Goal: Information Seeking & Learning: Learn about a topic

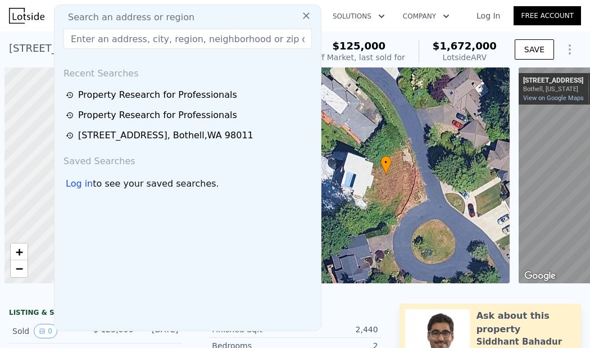
scroll to position [0, 4]
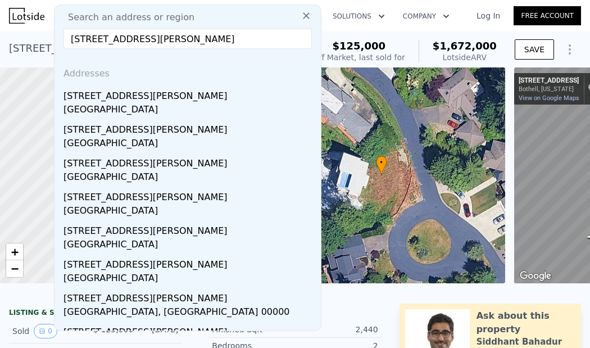
drag, startPoint x: 171, startPoint y: 38, endPoint x: 374, endPoint y: 48, distance: 203.7
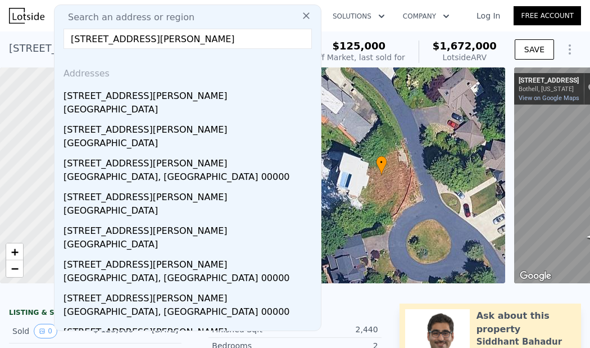
drag, startPoint x: 111, startPoint y: 40, endPoint x: 216, endPoint y: 53, distance: 105.8
click at [216, 53] on div "Search an address or region [STREET_ADDRESS][PERSON_NAME] Addresses [STREET_ADD…" at bounding box center [188, 167] width 268 height 327
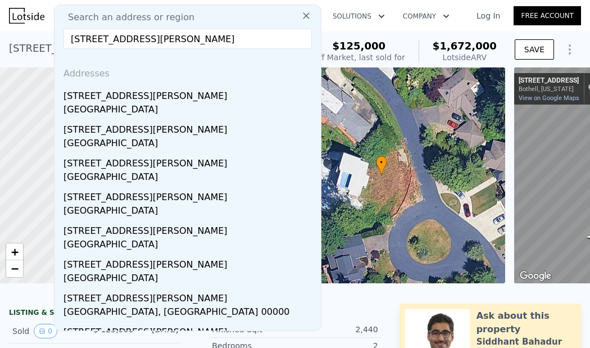
click at [238, 41] on input "[STREET_ADDRESS][PERSON_NAME]" at bounding box center [188, 39] width 248 height 20
paste input "[STREET_ADDRESS]"
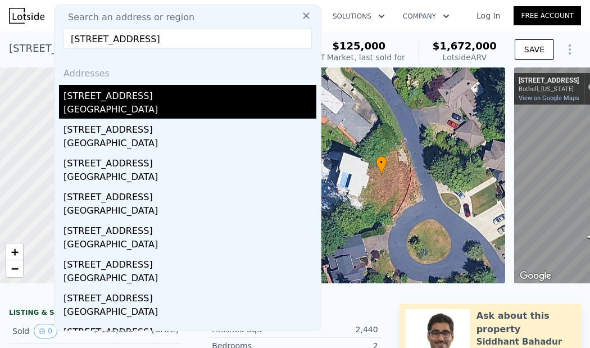
type input "[STREET_ADDRESS]"
click at [238, 97] on div "[STREET_ADDRESS]" at bounding box center [190, 94] width 253 height 18
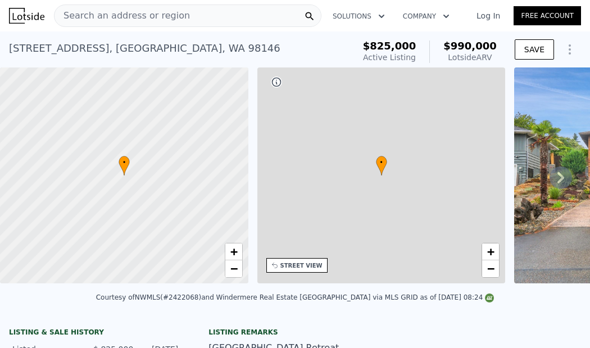
type input "2"
type input "1"
type input "3"
type input "1500"
type input "2430"
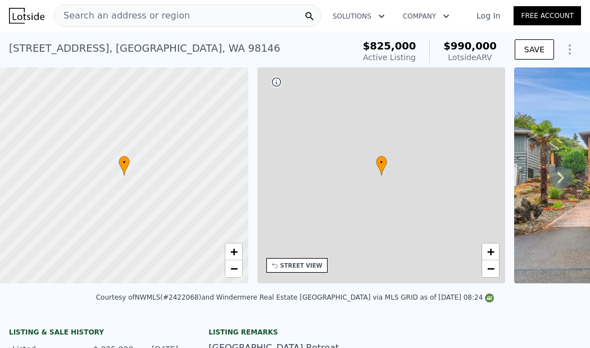
type input "4440"
type input "8190"
type input "$ 990,000"
type input "$ 31,679"
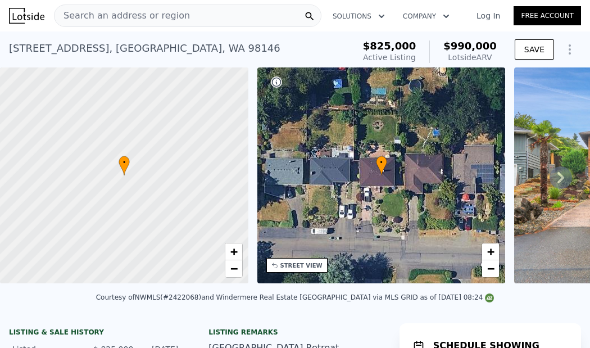
click at [184, 21] on div "Search an address or region" at bounding box center [188, 15] width 268 height 22
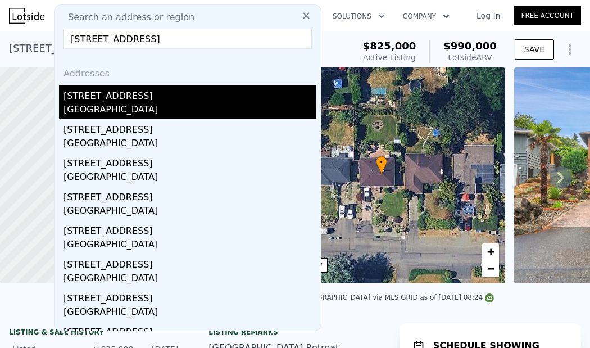
type input "[STREET_ADDRESS]"
click at [143, 112] on div "[GEOGRAPHIC_DATA]" at bounding box center [190, 111] width 253 height 16
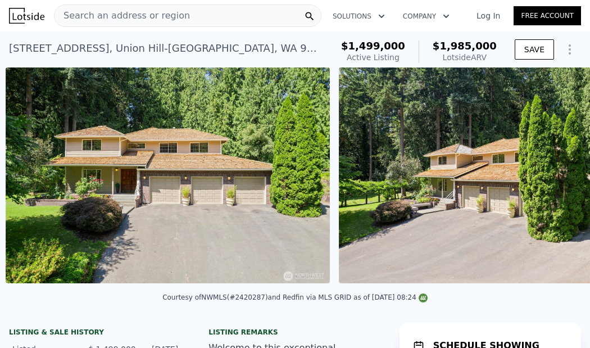
scroll to position [0, 514]
